Goal: Task Accomplishment & Management: Manage account settings

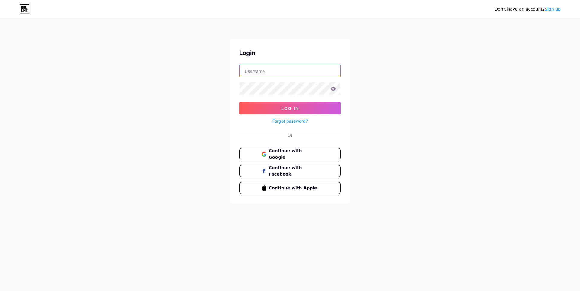
click at [263, 75] on input "text" at bounding box center [290, 71] width 101 height 12
paste input "[PERSON_NAME][EMAIL_ADDRESS][DOMAIN_NAME]"
type input "[PERSON_NAME][EMAIL_ADDRESS][DOMAIN_NAME]"
click at [239, 102] on button "Log In" at bounding box center [290, 108] width 102 height 12
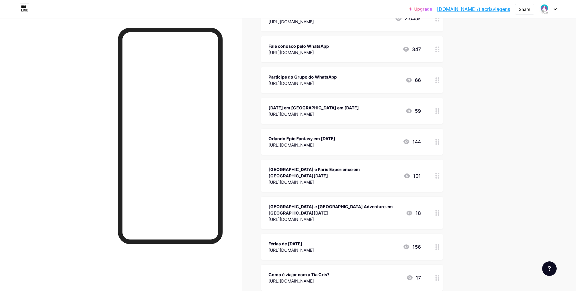
scroll to position [91, 0]
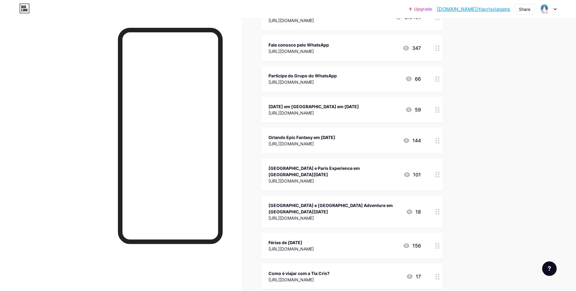
click at [437, 108] on circle at bounding box center [436, 108] width 2 height 2
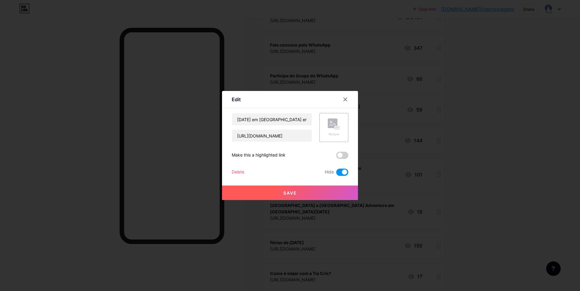
click at [239, 172] on div "Delete" at bounding box center [238, 172] width 13 height 7
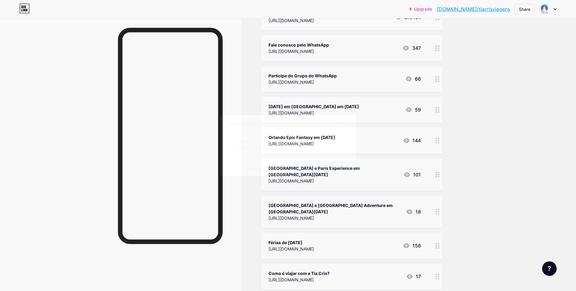
click at [315, 169] on button "Confirm" at bounding box center [322, 168] width 68 height 15
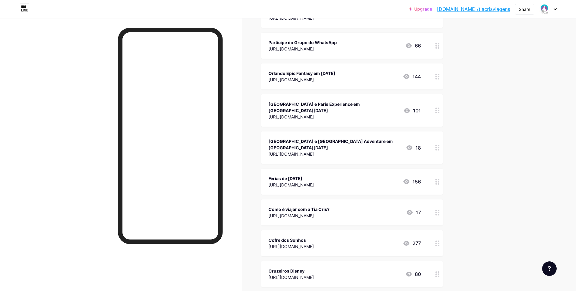
scroll to position [0, 0]
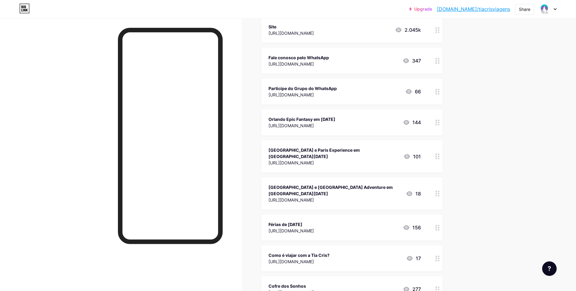
scroll to position [86, 0]
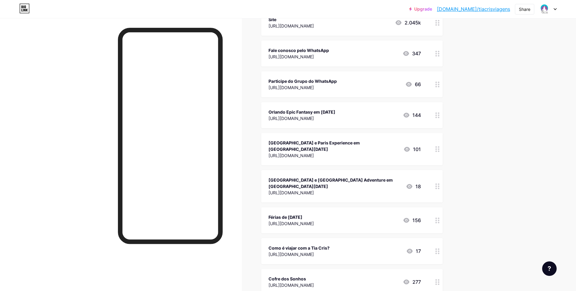
click at [409, 115] on icon at bounding box center [406, 115] width 6 height 5
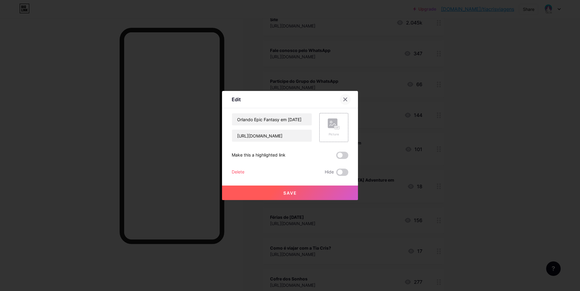
click at [348, 101] on div at bounding box center [345, 99] width 11 height 11
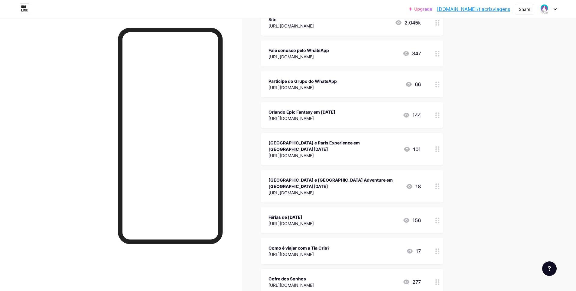
scroll to position [0, 0]
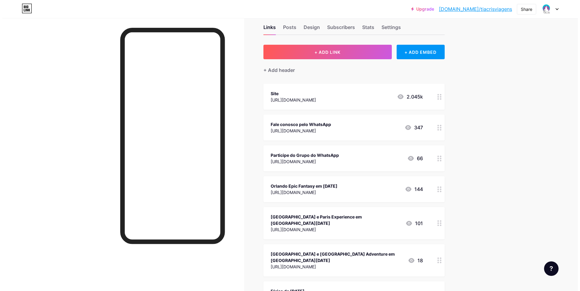
scroll to position [16, 0]
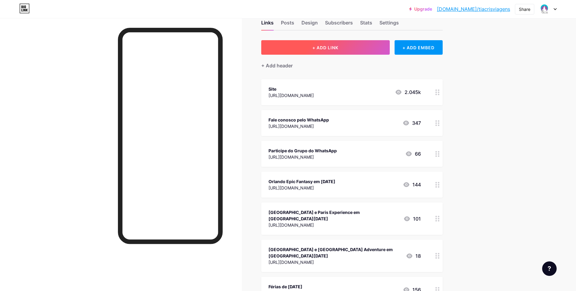
click at [383, 53] on button "+ ADD LINK" at bounding box center [325, 47] width 128 height 15
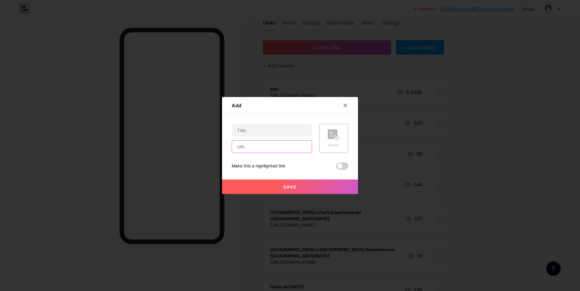
click at [253, 145] on input "text" at bounding box center [272, 147] width 80 height 12
paste input "[URL][DOMAIN_NAME]"
type input "[URL][DOMAIN_NAME]"
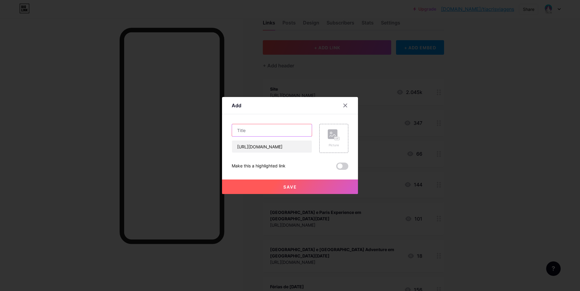
click at [254, 130] on input "text" at bounding box center [272, 130] width 80 height 12
paste input "Japão Fantástico com a Tia Cris"
type input "Japão Fantástico com a Tia Cris em [DATE]"
click at [296, 184] on span "Save" at bounding box center [290, 186] width 14 height 5
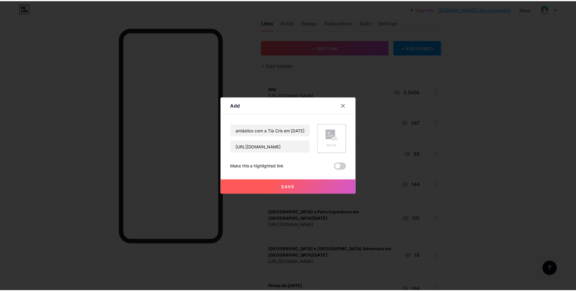
scroll to position [0, 0]
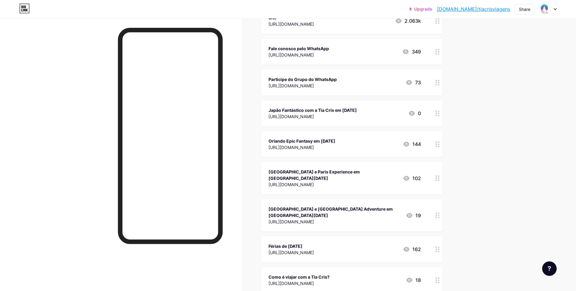
scroll to position [92, 0]
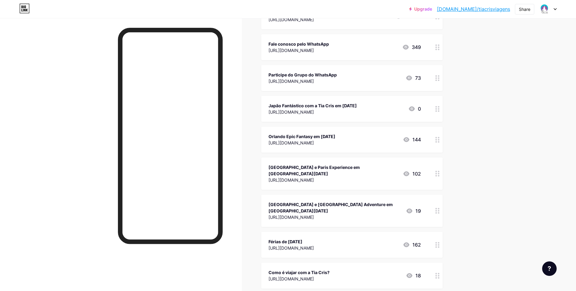
click at [391, 201] on div "[GEOGRAPHIC_DATA] e [GEOGRAPHIC_DATA] Adventure em [GEOGRAPHIC_DATA][DATE] [URL…" at bounding box center [344, 211] width 152 height 20
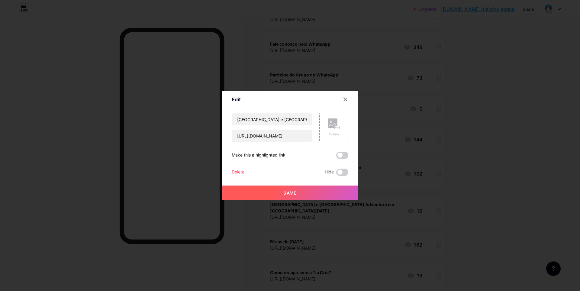
click at [238, 171] on div "Delete" at bounding box center [238, 172] width 13 height 7
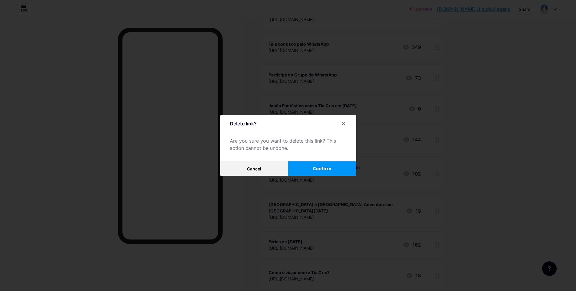
click at [320, 171] on span "Confirm" at bounding box center [321, 169] width 19 height 6
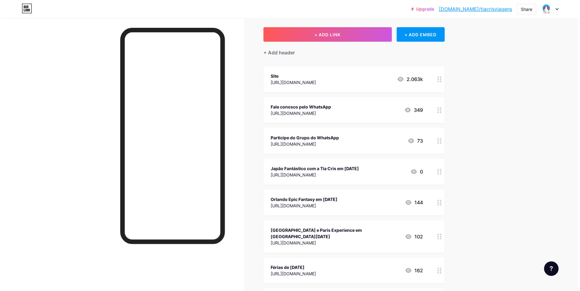
scroll to position [0, 0]
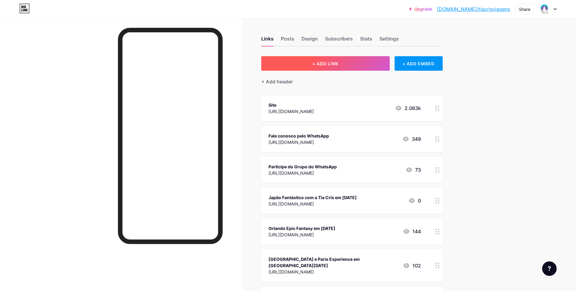
click at [348, 69] on button "+ ADD LINK" at bounding box center [325, 63] width 128 height 15
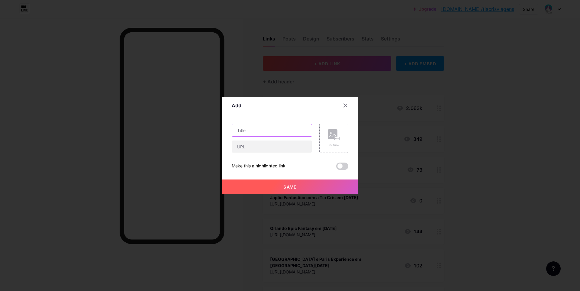
click at [280, 128] on input "text" at bounding box center [272, 130] width 80 height 12
click at [277, 143] on input "text" at bounding box center [272, 147] width 80 height 12
paste input "[GEOGRAPHIC_DATA] e [GEOGRAPHIC_DATA]: [GEOGRAPHIC_DATA], [GEOGRAPHIC_DATA], Tr…"
click at [280, 148] on input "[GEOGRAPHIC_DATA] e [GEOGRAPHIC_DATA]: [GEOGRAPHIC_DATA], [GEOGRAPHIC_DATA], Tr…" at bounding box center [272, 147] width 80 height 12
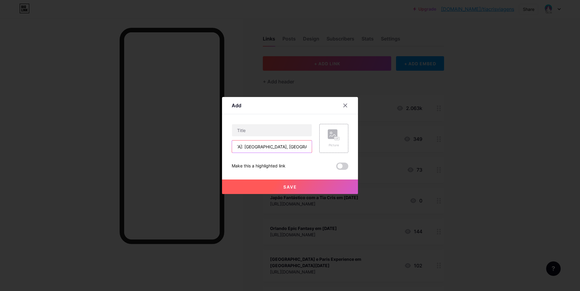
scroll to position [0, 101]
drag, startPoint x: 284, startPoint y: 147, endPoint x: 291, endPoint y: 146, distance: 7.6
click at [310, 147] on input "[GEOGRAPHIC_DATA] e [GEOGRAPHIC_DATA]: [GEOGRAPHIC_DATA], [GEOGRAPHIC_DATA], Tr…" at bounding box center [272, 147] width 80 height 12
click at [291, 146] on input "[GEOGRAPHIC_DATA] e [GEOGRAPHIC_DATA]: [GEOGRAPHIC_DATA], [GEOGRAPHIC_DATA], Tr…" at bounding box center [272, 147] width 80 height 12
click at [286, 147] on input "[GEOGRAPHIC_DATA] e [GEOGRAPHIC_DATA]: [GEOGRAPHIC_DATA], [GEOGRAPHIC_DATA], Tr…" at bounding box center [272, 147] width 80 height 12
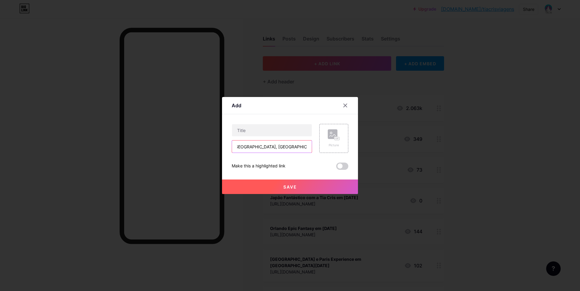
scroll to position [0, 94]
click at [291, 147] on input "[GEOGRAPHIC_DATA] e [GEOGRAPHIC_DATA]: [GEOGRAPHIC_DATA], [GEOGRAPHIC_DATA], Tr…" at bounding box center [272, 147] width 80 height 12
click at [286, 125] on input "text" at bounding box center [272, 130] width 80 height 12
click at [238, 147] on input "[GEOGRAPHIC_DATA] e [GEOGRAPHIC_DATA]: [GEOGRAPHIC_DATA], [GEOGRAPHIC_DATA], Tr…" at bounding box center [272, 147] width 80 height 12
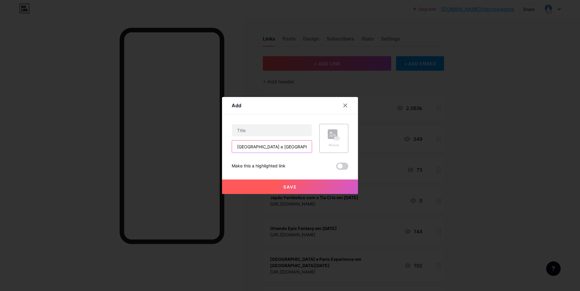
paste input "[URL][DOMAIN_NAME]"
type input "[URL][DOMAIN_NAME] Unido e [GEOGRAPHIC_DATA]: [GEOGRAPHIC_DATA], [GEOGRAPHIC_DA…"
drag, startPoint x: 279, startPoint y: 148, endPoint x: 252, endPoint y: 147, distance: 27.2
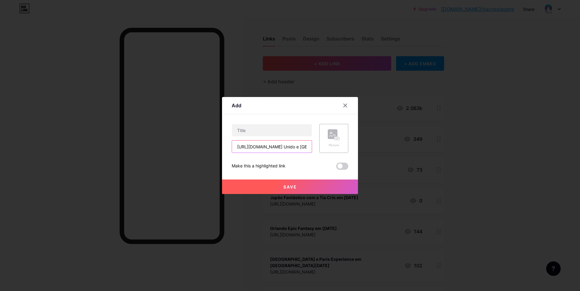
click at [241, 145] on input "[URL][DOMAIN_NAME] Unido e [GEOGRAPHIC_DATA]: [GEOGRAPHIC_DATA], [GEOGRAPHIC_DA…" at bounding box center [272, 147] width 80 height 12
click at [252, 147] on input "[URL][DOMAIN_NAME] Unido e [GEOGRAPHIC_DATA]: [GEOGRAPHIC_DATA], [GEOGRAPHIC_DA…" at bounding box center [272, 147] width 80 height 12
paste input "[URL][DOMAIN_NAME]"
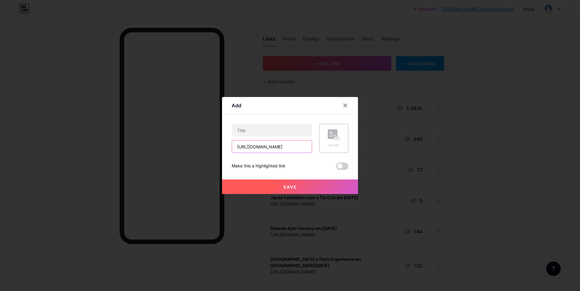
scroll to position [0, 157]
type input "[URL][DOMAIN_NAME]"
click at [268, 130] on input "text" at bounding box center [272, 130] width 80 height 12
click at [273, 128] on input "text" at bounding box center [272, 130] width 80 height 12
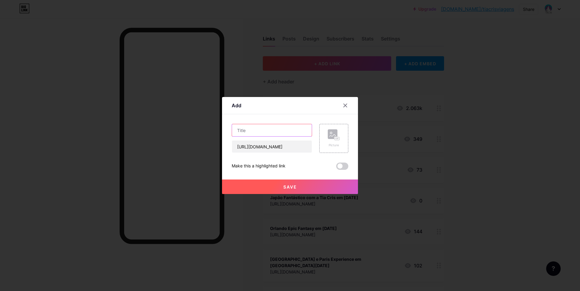
paste input "[GEOGRAPHIC_DATA] e [GEOGRAPHIC_DATA]: [GEOGRAPHIC_DATA], [GEOGRAPHIC_DATA], Tr…"
click at [285, 131] on input "[GEOGRAPHIC_DATA] e [GEOGRAPHIC_DATA]: [GEOGRAPHIC_DATA], [GEOGRAPHIC_DATA], Tr…" at bounding box center [272, 130] width 80 height 12
type input "[GEOGRAPHIC_DATA] e [GEOGRAPHIC_DATA]: [GEOGRAPHIC_DATA], [GEOGRAPHIC_DATA], Tr…"
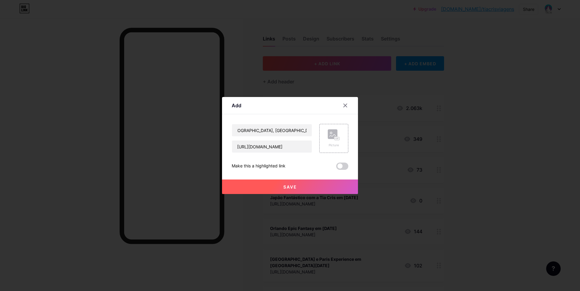
click at [276, 185] on button "Save" at bounding box center [290, 187] width 136 height 15
click at [318, 184] on button "Save" at bounding box center [290, 187] width 136 height 15
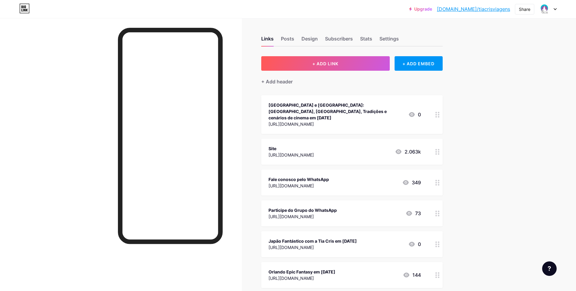
click at [379, 111] on div "[GEOGRAPHIC_DATA] e [GEOGRAPHIC_DATA]: [GEOGRAPHIC_DATA], [GEOGRAPHIC_DATA], Tr…" at bounding box center [335, 111] width 135 height 19
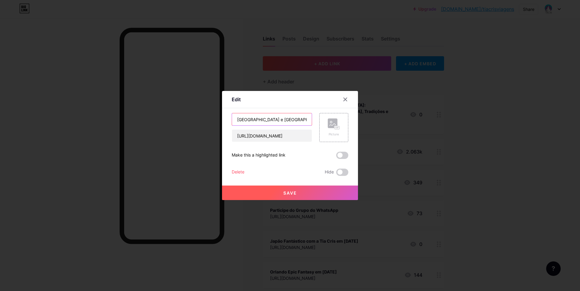
click at [293, 120] on input "[GEOGRAPHIC_DATA] e [GEOGRAPHIC_DATA]: [GEOGRAPHIC_DATA], [GEOGRAPHIC_DATA], Tr…" at bounding box center [272, 119] width 80 height 12
type input "[GEOGRAPHIC_DATA] e [GEOGRAPHIC_DATA]: [GEOGRAPHIC_DATA], [GEOGRAPHIC_DATA], tr…"
click at [292, 193] on span "Save" at bounding box center [290, 192] width 14 height 5
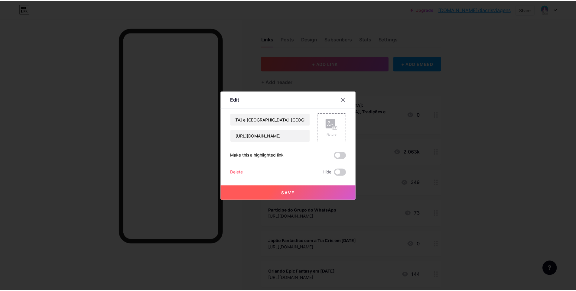
scroll to position [0, 0]
